Goal: Task Accomplishment & Management: Complete application form

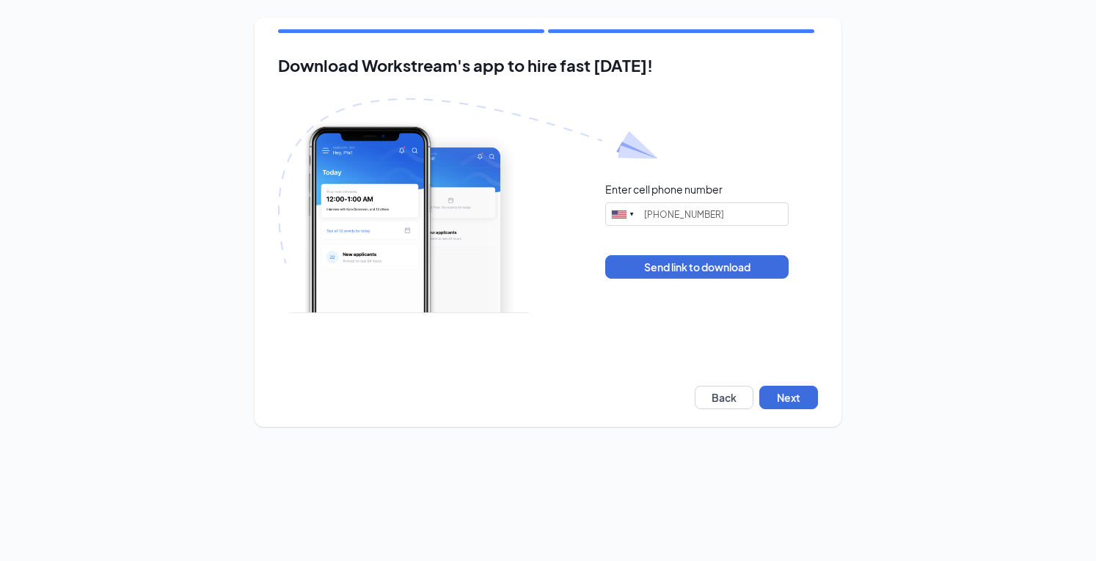
type input "[PHONE_NUMBER]"
click at [785, 405] on button "Next" at bounding box center [788, 397] width 59 height 23
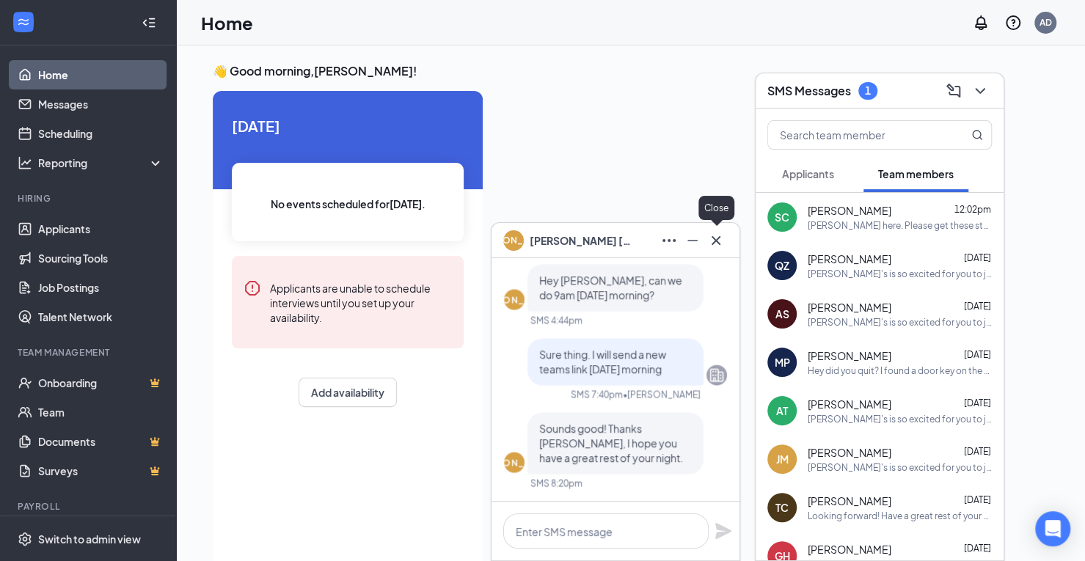
click at [722, 243] on icon "Cross" at bounding box center [716, 241] width 18 height 18
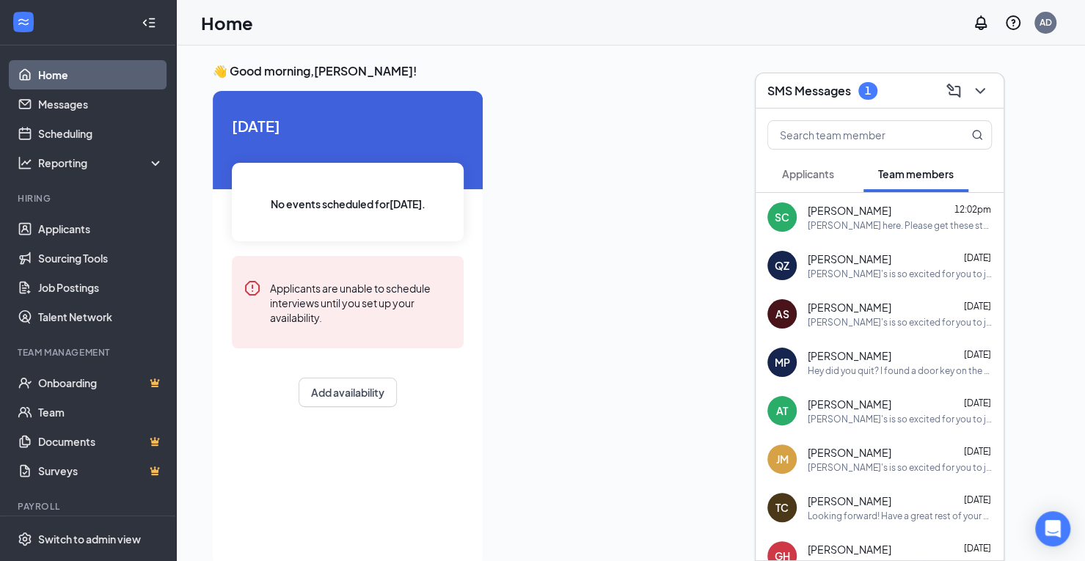
click at [812, 180] on span "Applicants" at bounding box center [808, 173] width 52 height 13
